Goal: Find specific page/section: Find specific page/section

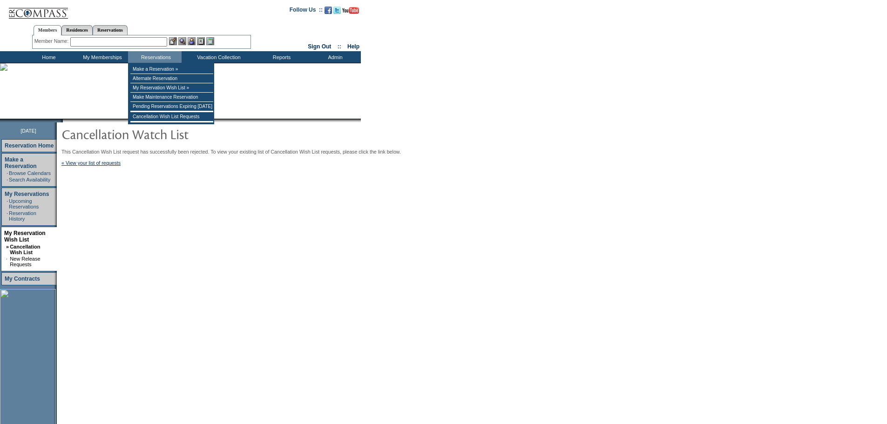
click at [147, 44] on input "text" at bounding box center [118, 41] width 97 height 9
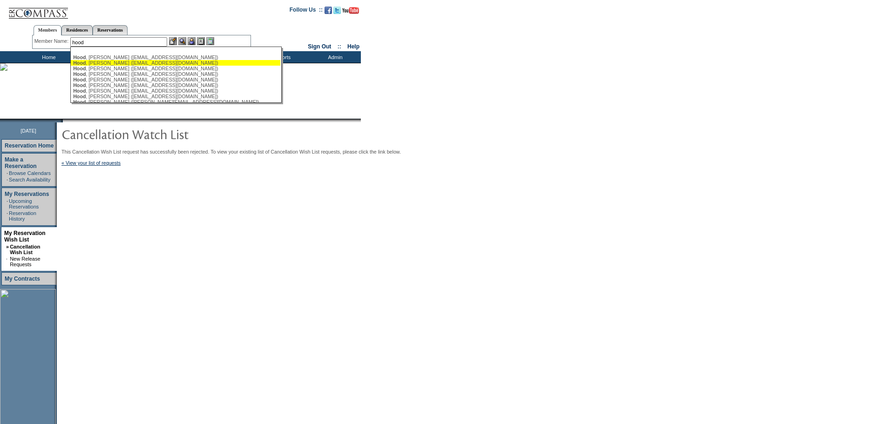
click at [138, 63] on div "[PERSON_NAME] ([EMAIL_ADDRESS][DOMAIN_NAME])" at bounding box center [175, 63] width 205 height 6
type input "[PERSON_NAME] ([EMAIL_ADDRESS][DOMAIN_NAME])"
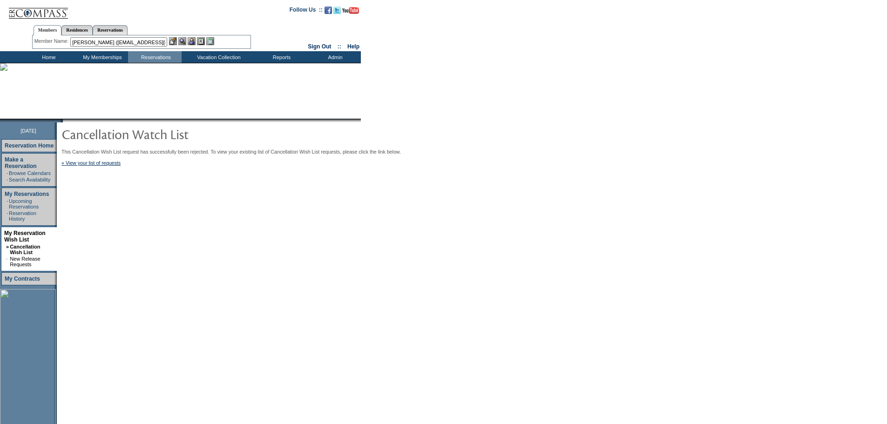
click at [194, 40] on img at bounding box center [192, 41] width 8 height 8
click at [183, 40] on img at bounding box center [182, 41] width 8 height 8
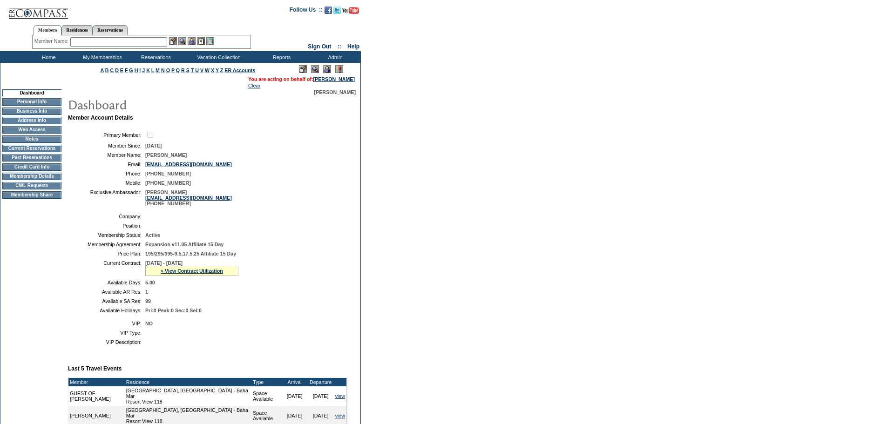
click at [33, 189] on td "CWL Requests" at bounding box center [31, 185] width 59 height 7
